Goal: Information Seeking & Learning: Learn about a topic

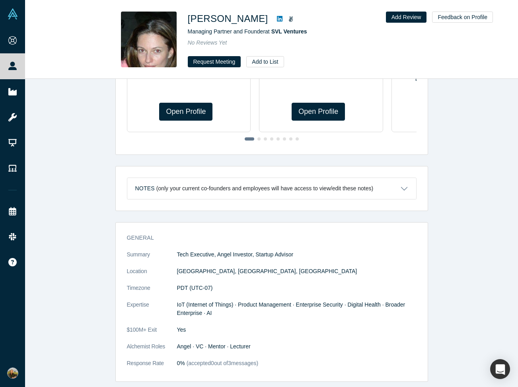
scroll to position [226, 0]
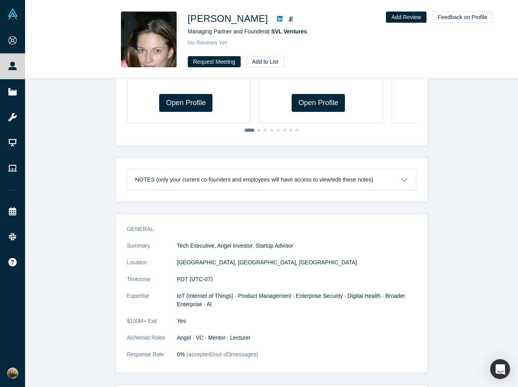
click at [282, 19] on icon at bounding box center [280, 19] width 6 height 6
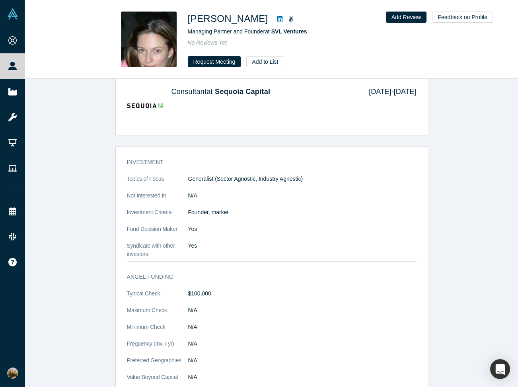
scroll to position [637, 0]
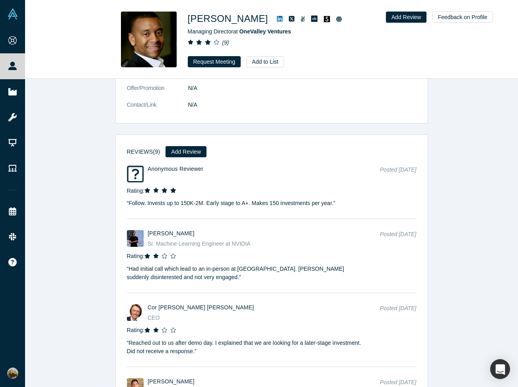
scroll to position [1586, 0]
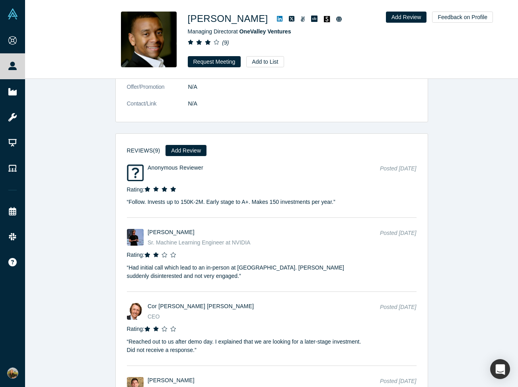
click at [110, 138] on div "Profiles similar to Juan Scarlett βeta Georgi Katanov ( 1 ) Managing Director M…" at bounding box center [271, 233] width 493 height 308
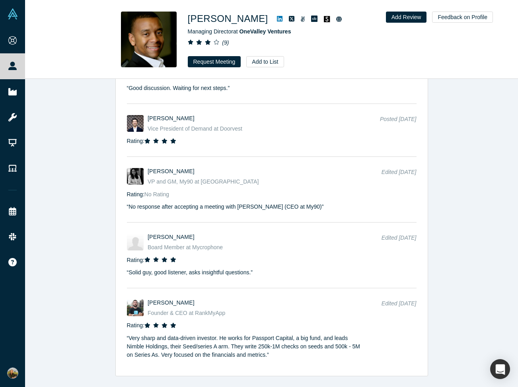
scroll to position [1979, 0]
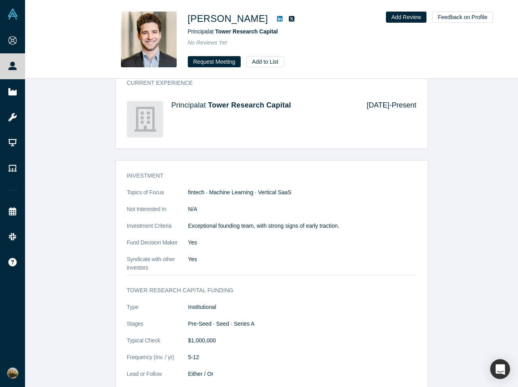
scroll to position [551, 0]
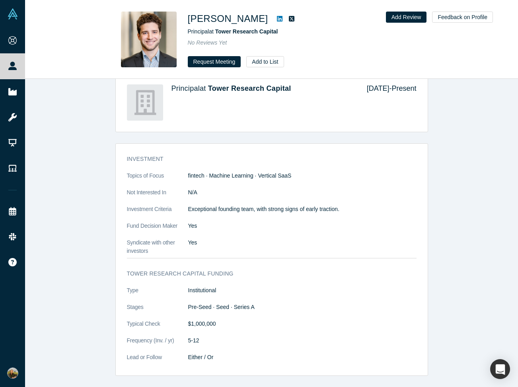
click at [107, 161] on div "General Summary Early stage investor at Tower Research Ventures, the venture ar…" at bounding box center [271, 131] width 493 height 487
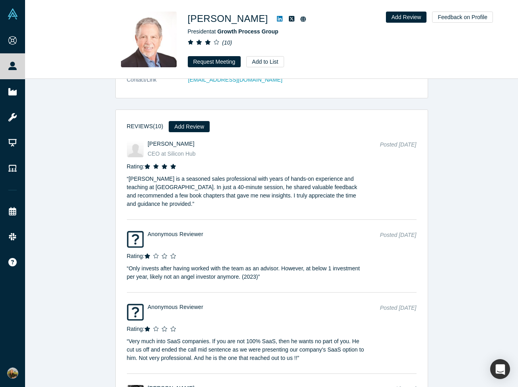
scroll to position [1647, 0]
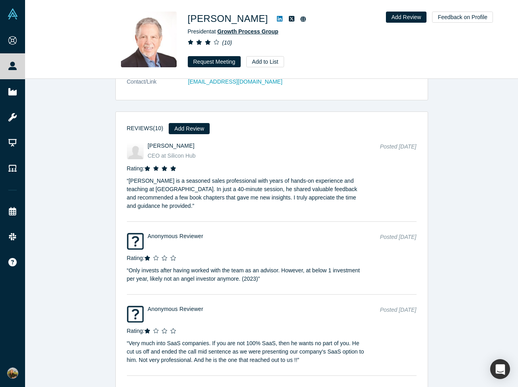
click at [236, 32] on span "Growth Process Group" at bounding box center [247, 31] width 61 height 6
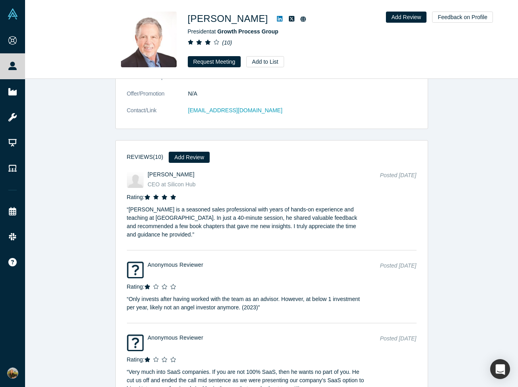
scroll to position [1619, 0]
